Goal: Task Accomplishment & Management: Use online tool/utility

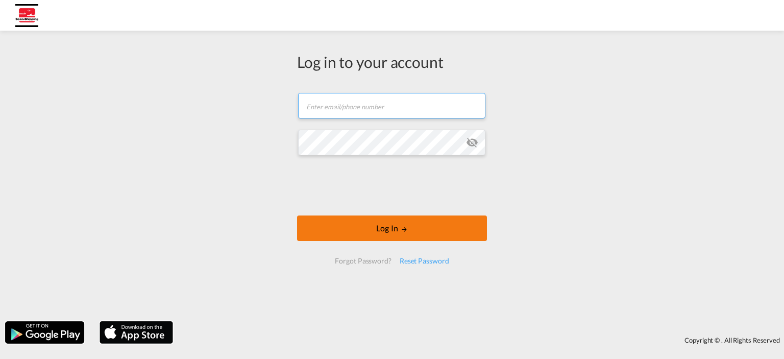
type input "[EMAIL_ADDRESS][DOMAIN_NAME]"
click at [412, 227] on button "Log In" at bounding box center [392, 229] width 190 height 26
